Goal: Task Accomplishment & Management: Manage account settings

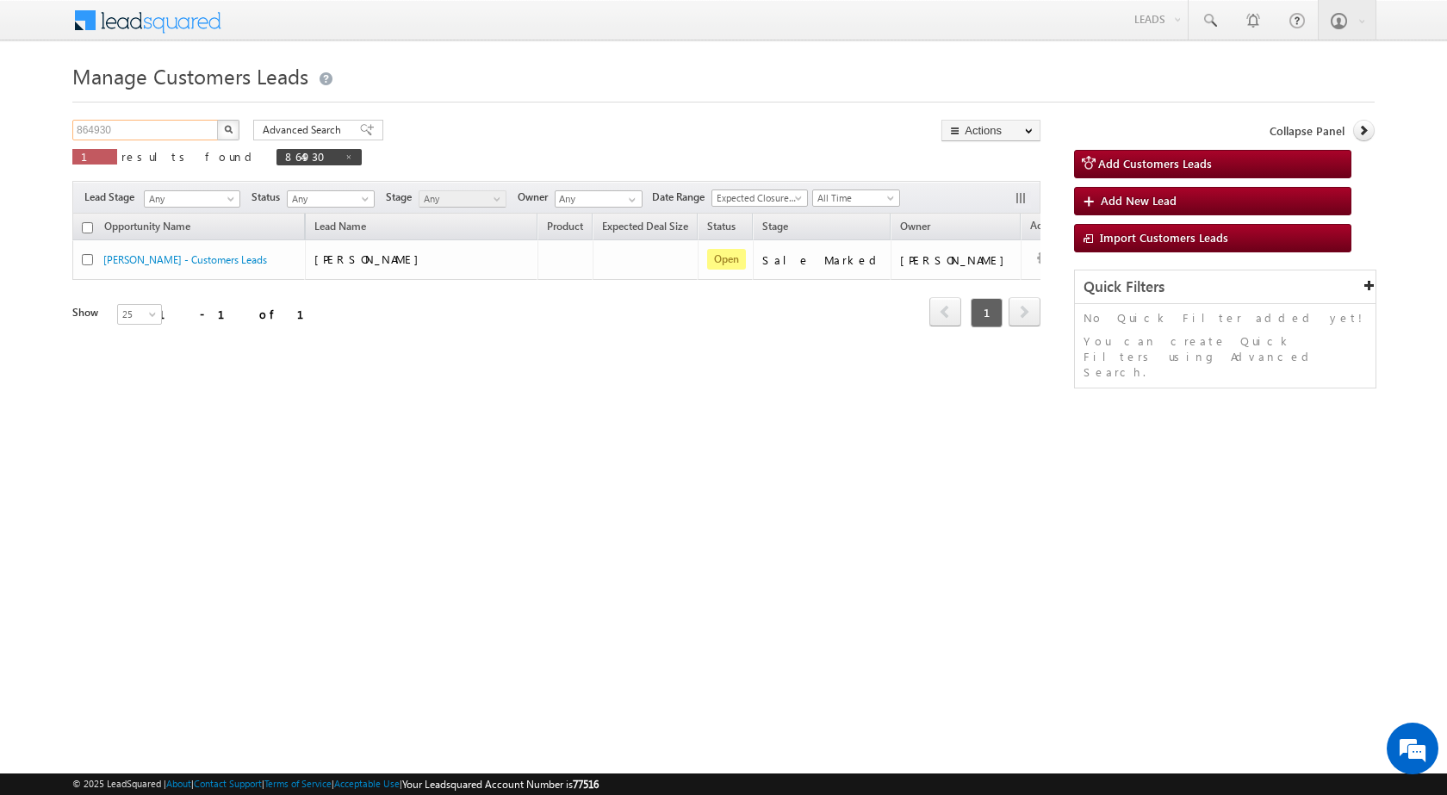
click at [139, 133] on input "864930" at bounding box center [145, 130] width 147 height 21
paste input "907934"
type input "907934"
click at [237, 130] on button "button" at bounding box center [228, 130] width 22 height 21
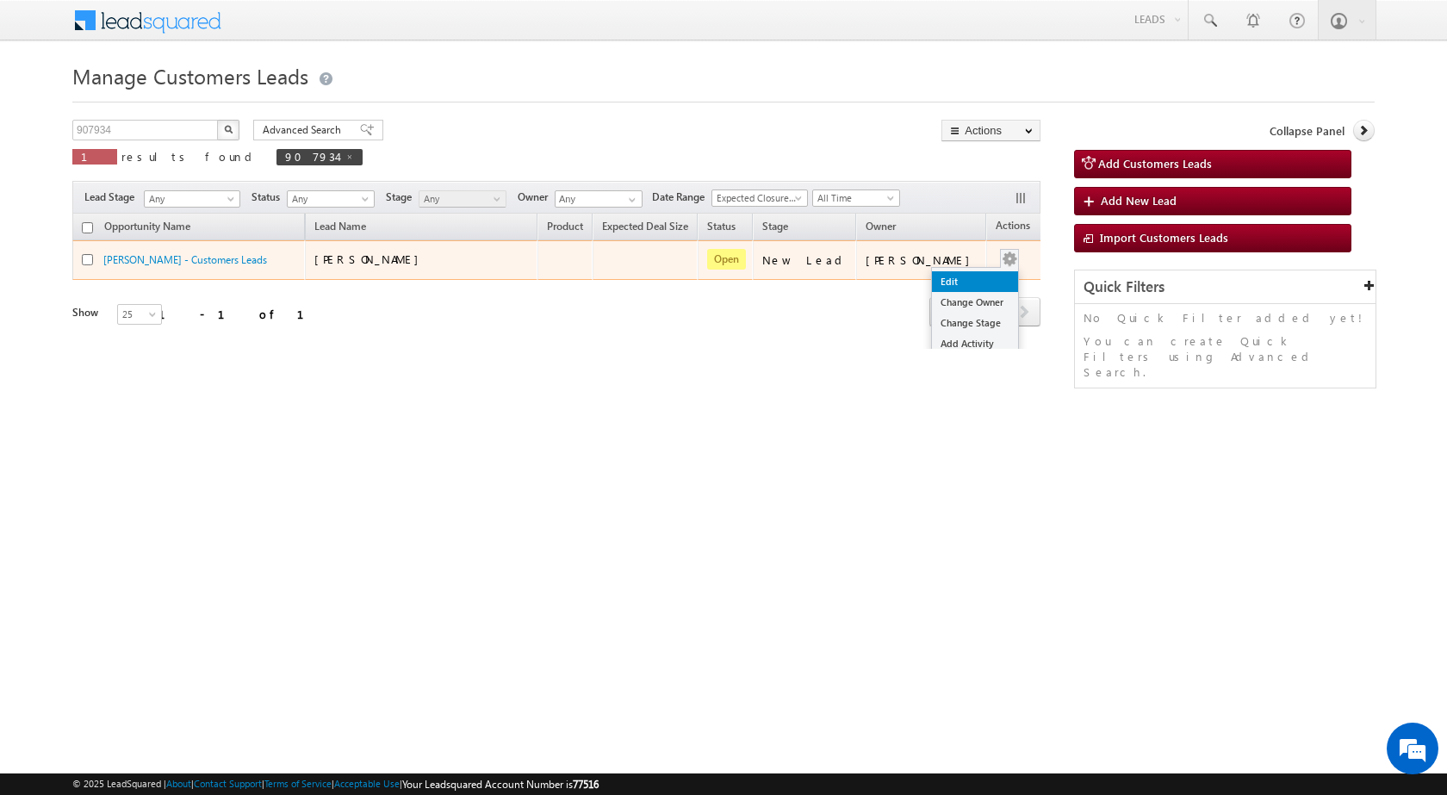
click at [953, 278] on link "Edit" at bounding box center [975, 281] width 86 height 21
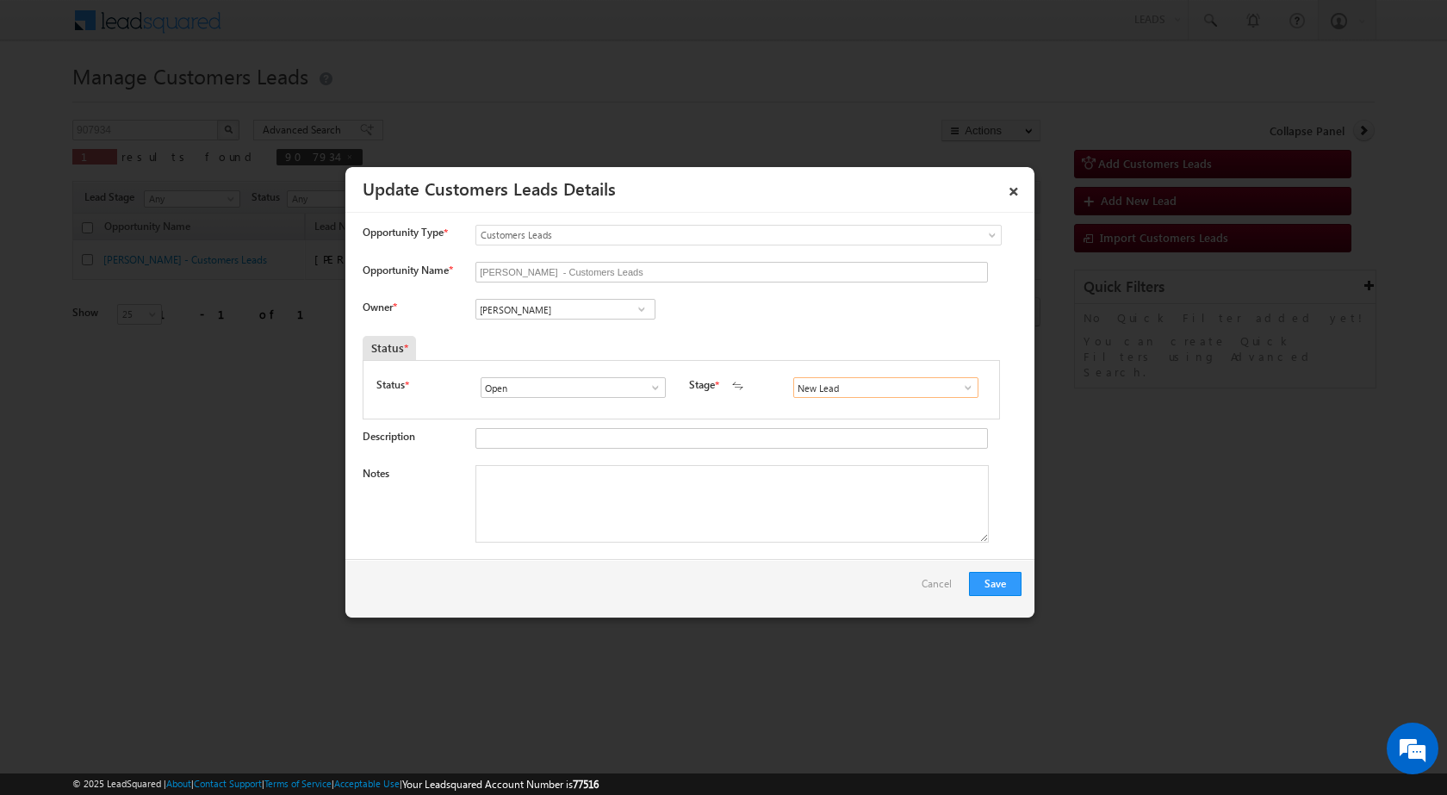
click at [940, 387] on input "New Lead" at bounding box center [885, 387] width 185 height 21
click at [973, 390] on div "New Lead Interested Pending Documents Sales Marked Pending for Follow-Up Not Co…" at bounding box center [889, 387] width 193 height 21
click at [969, 390] on input "New Lead" at bounding box center [885, 387] width 185 height 21
click at [959, 391] on span at bounding box center [967, 388] width 17 height 14
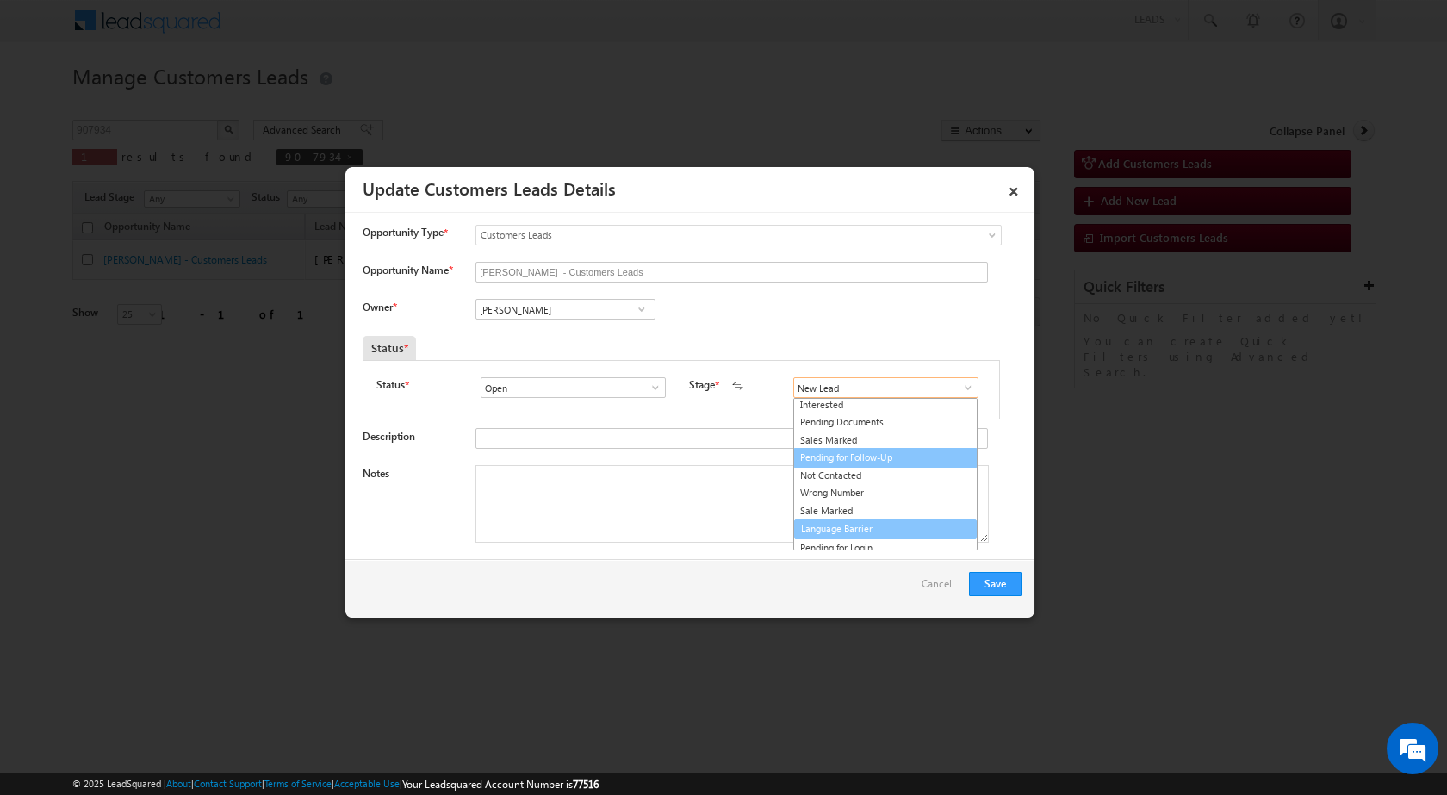
scroll to position [26, 0]
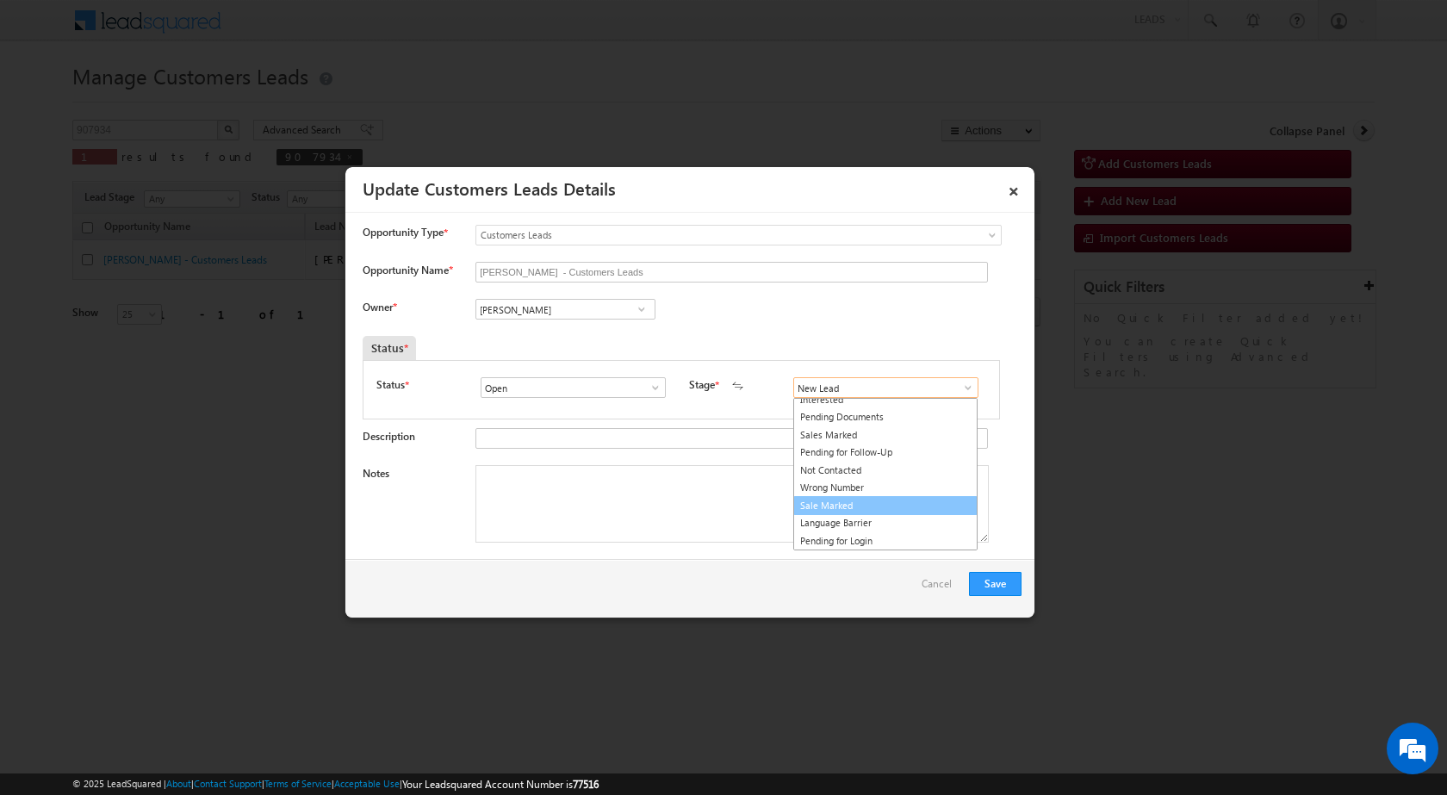
click at [817, 509] on link "Sale Marked" at bounding box center [885, 506] width 184 height 20
type input "Sale Marked"
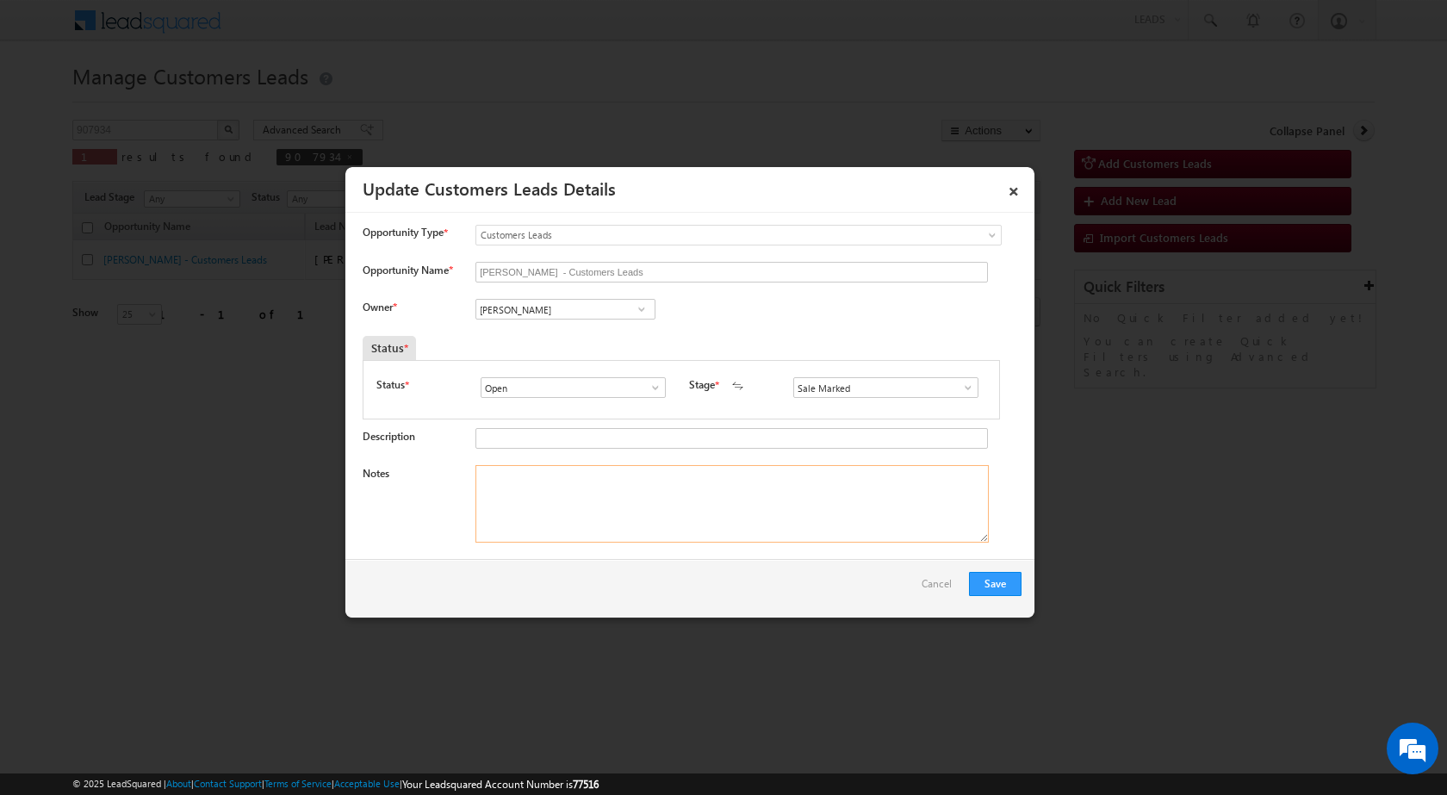
click at [552, 485] on textarea "Notes" at bounding box center [731, 504] width 513 height 78
paste textarea "907934 - VB_Interested - [PERSON_NAME] - 7599162988 - RENOVATION - MORADABAD 24…"
type textarea "907934 - VB_Interested - [PERSON_NAME] - 7599162988 - RENOVATION - MORADABAD 24…"
click at [542, 603] on div "Save Cancel" at bounding box center [689, 588] width 689 height 59
click at [561, 304] on input "[PERSON_NAME]" at bounding box center [565, 309] width 180 height 21
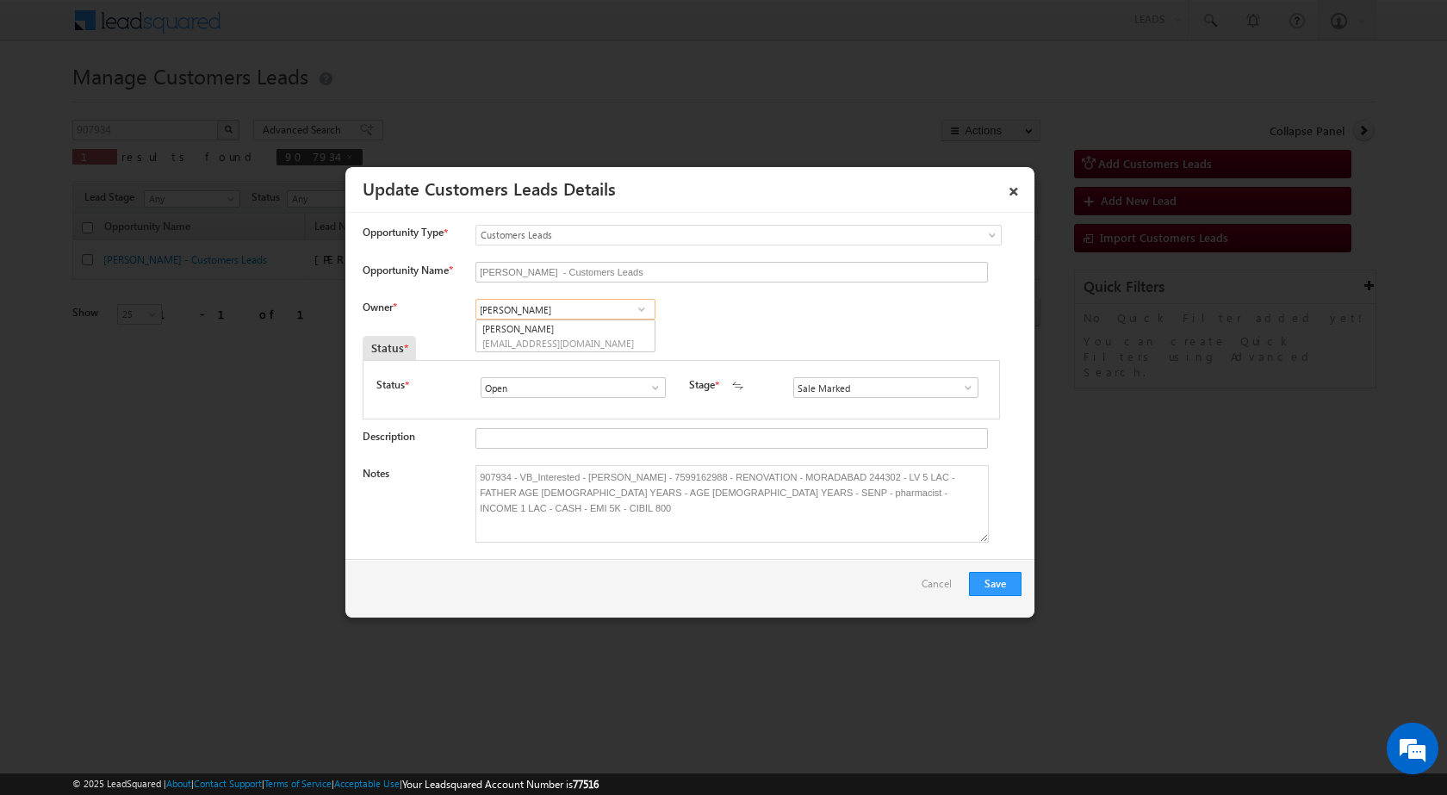
paste input "[EMAIL_ADDRESS][DOMAIN_NAME]"
click at [563, 340] on span "[EMAIL_ADDRESS][DOMAIN_NAME]" at bounding box center [559, 343] width 155 height 13
type input "[PERSON_NAME]"
click at [710, 319] on div "Owner * [PERSON_NAME] [PERSON_NAME] [PERSON_NAME] [PERSON_NAME] [PERSON_NAME] b…" at bounding box center [692, 313] width 659 height 28
click at [1001, 579] on button "Save" at bounding box center [995, 584] width 53 height 24
